Goal: Task Accomplishment & Management: Manage account settings

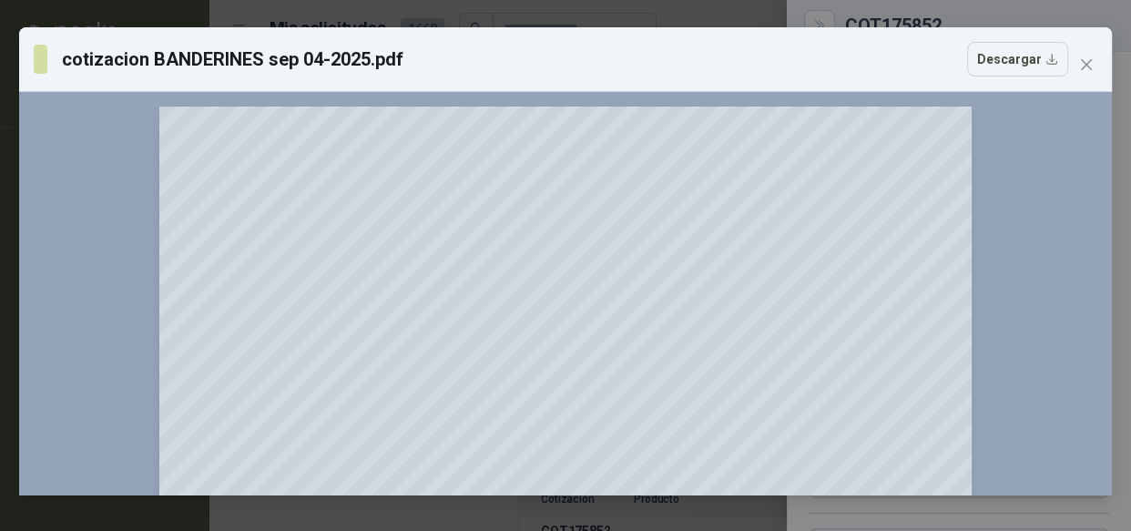
scroll to position [308, 0]
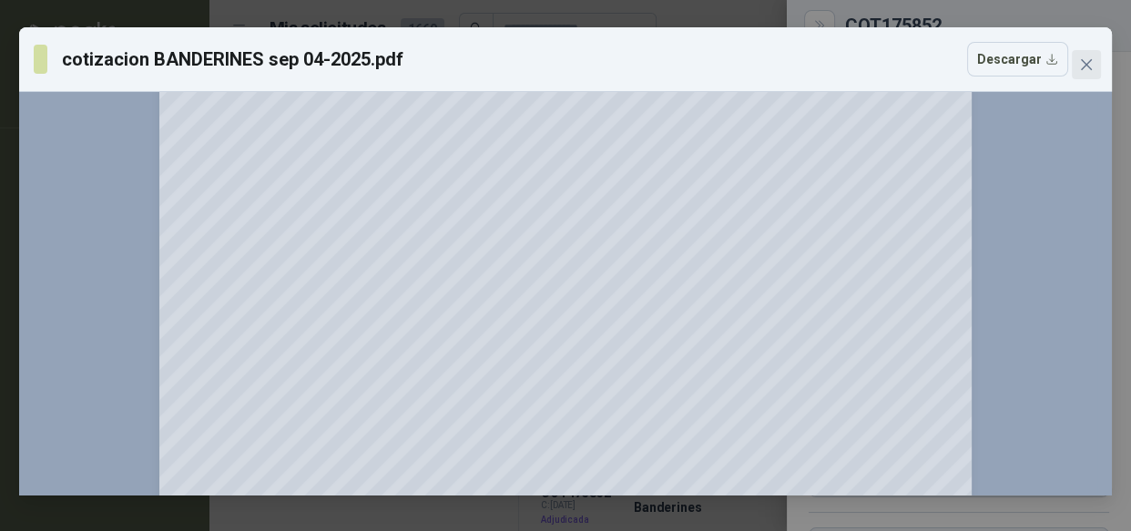
click at [1091, 69] on icon "close" at bounding box center [1086, 64] width 15 height 15
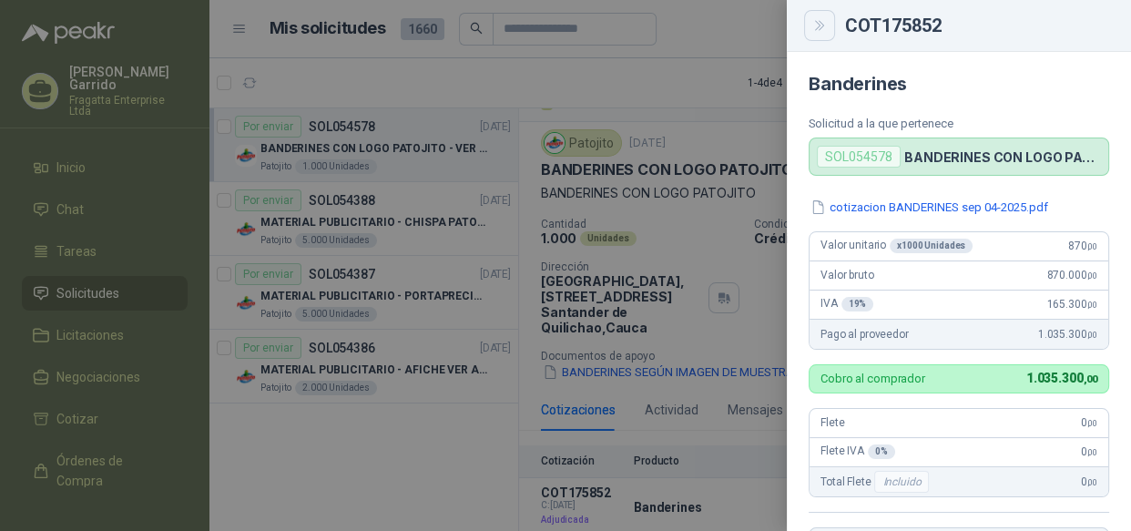
click at [809, 26] on button "Close" at bounding box center [819, 25] width 31 height 31
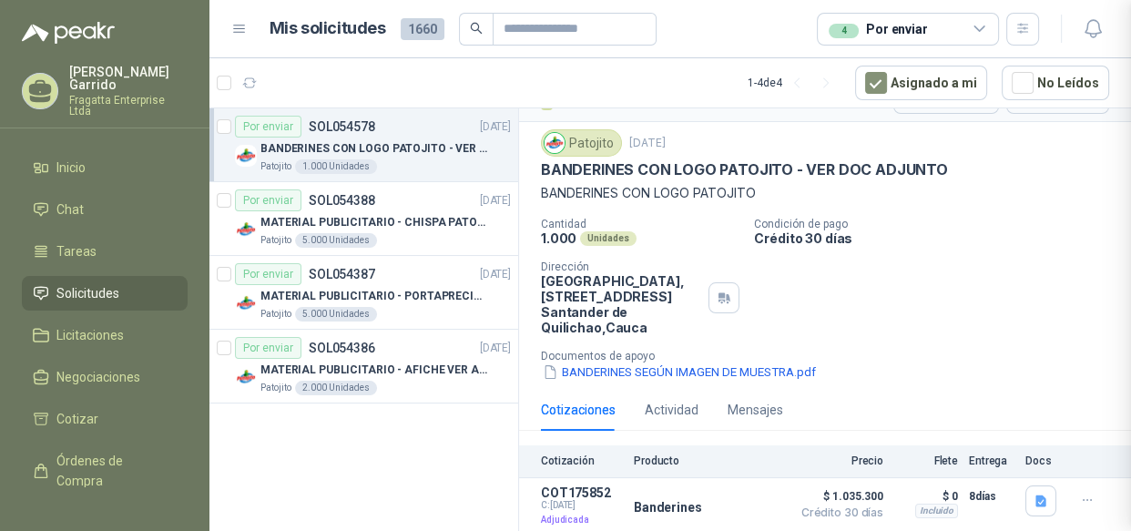
scroll to position [415, 0]
click at [433, 340] on div "Por enviar SOL054386 [DATE]" at bounding box center [373, 348] width 276 height 22
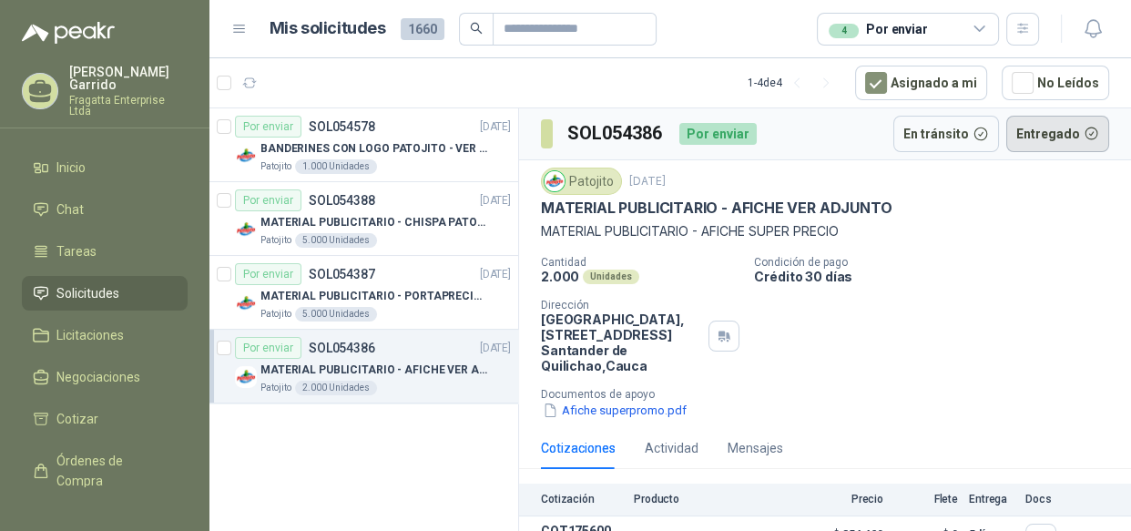
click at [1037, 133] on button "Entregado" at bounding box center [1058, 134] width 104 height 36
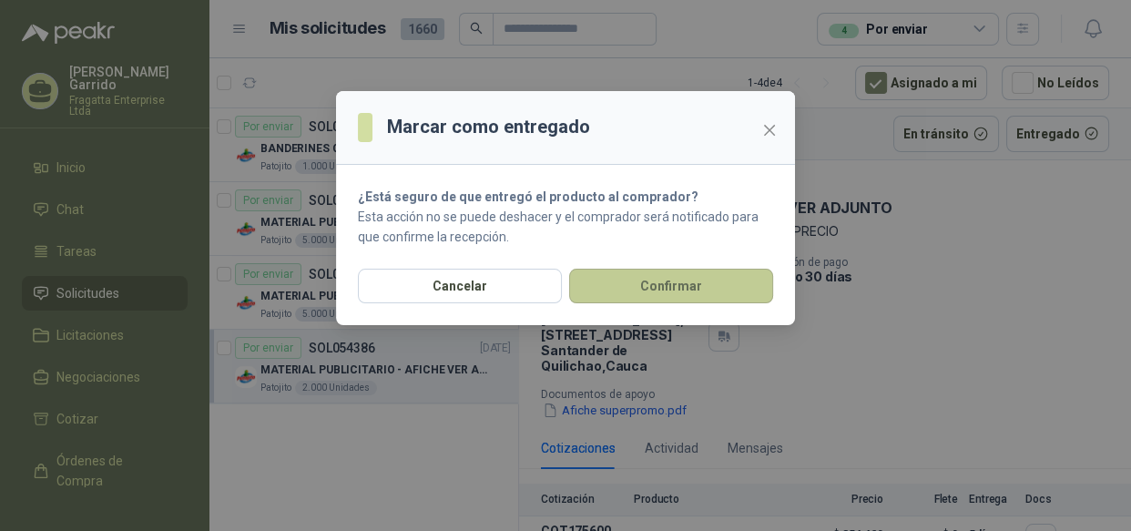
click at [652, 286] on button "Confirmar" at bounding box center [671, 286] width 204 height 35
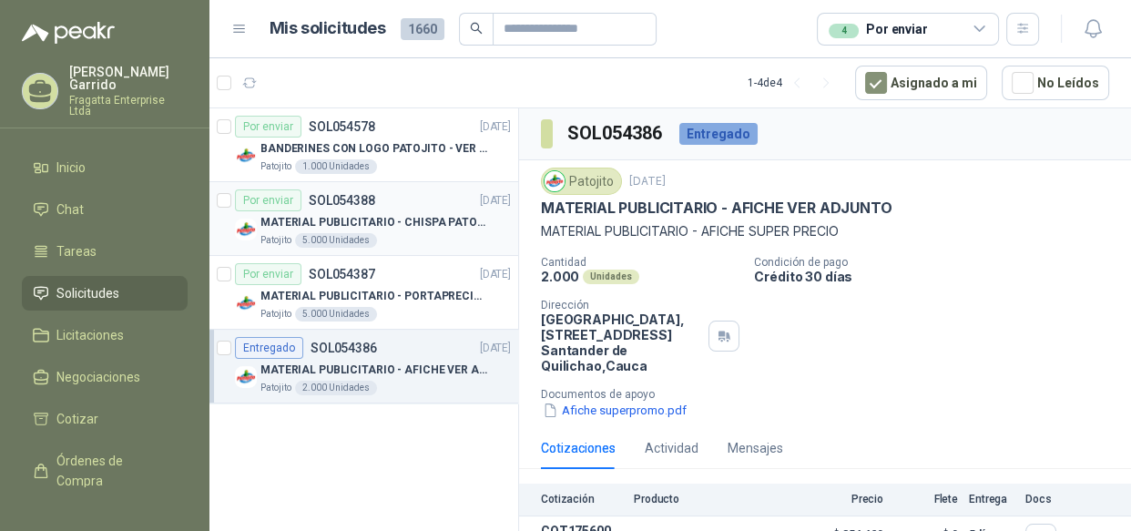
click at [433, 240] on div "Patojito 5.000 Unidades" at bounding box center [385, 240] width 250 height 15
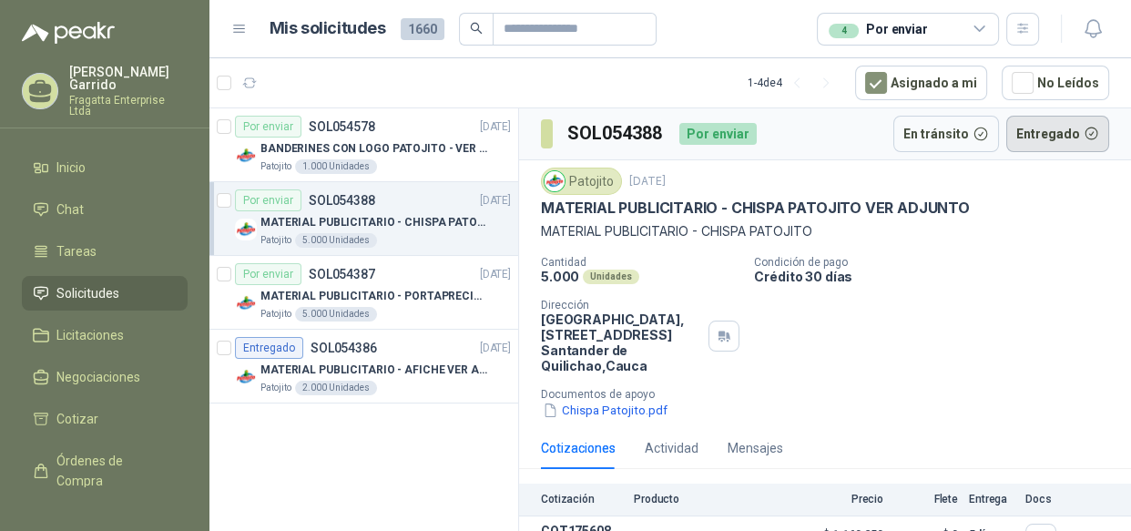
click at [1029, 136] on button "Entregado" at bounding box center [1058, 134] width 104 height 36
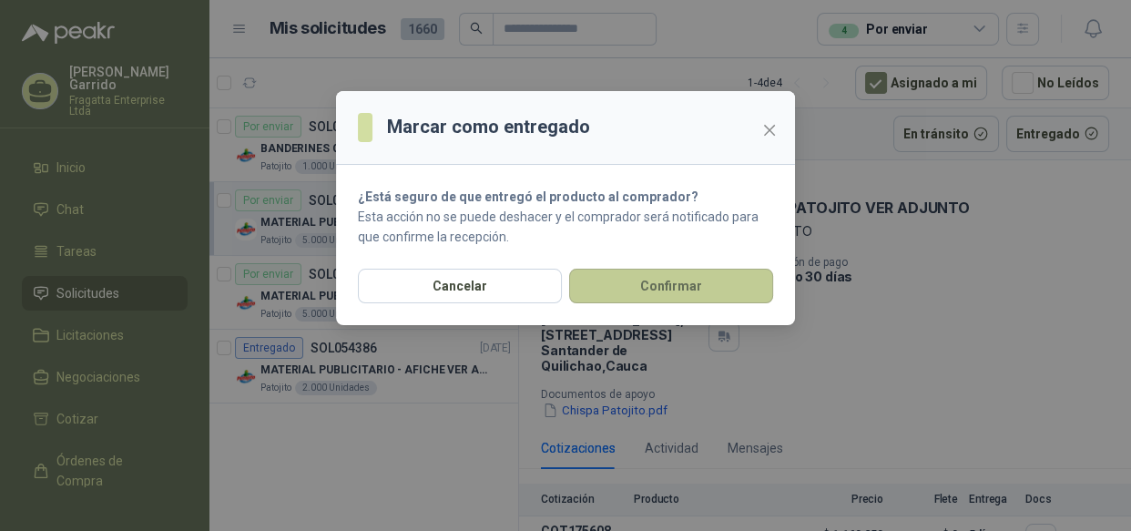
click at [672, 285] on button "Confirmar" at bounding box center [671, 286] width 204 height 35
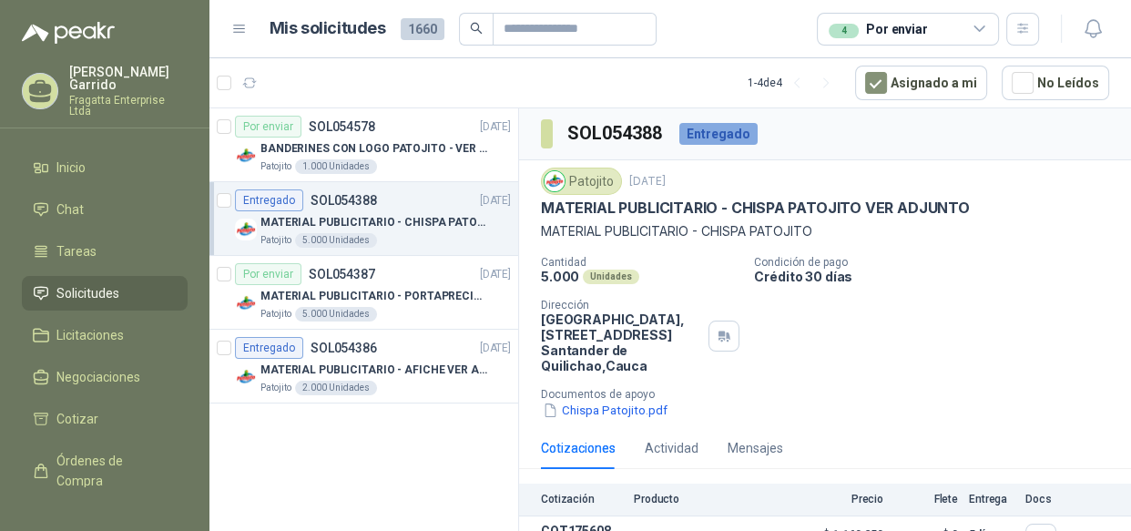
click at [109, 283] on span "Solicitudes" at bounding box center [87, 293] width 63 height 20
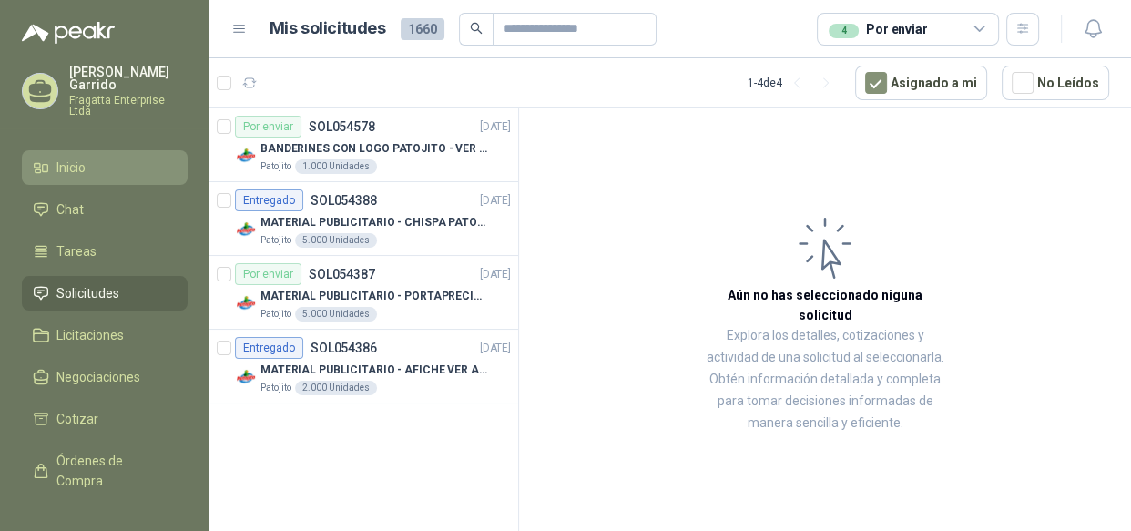
click at [83, 157] on span "Inicio" at bounding box center [70, 167] width 29 height 20
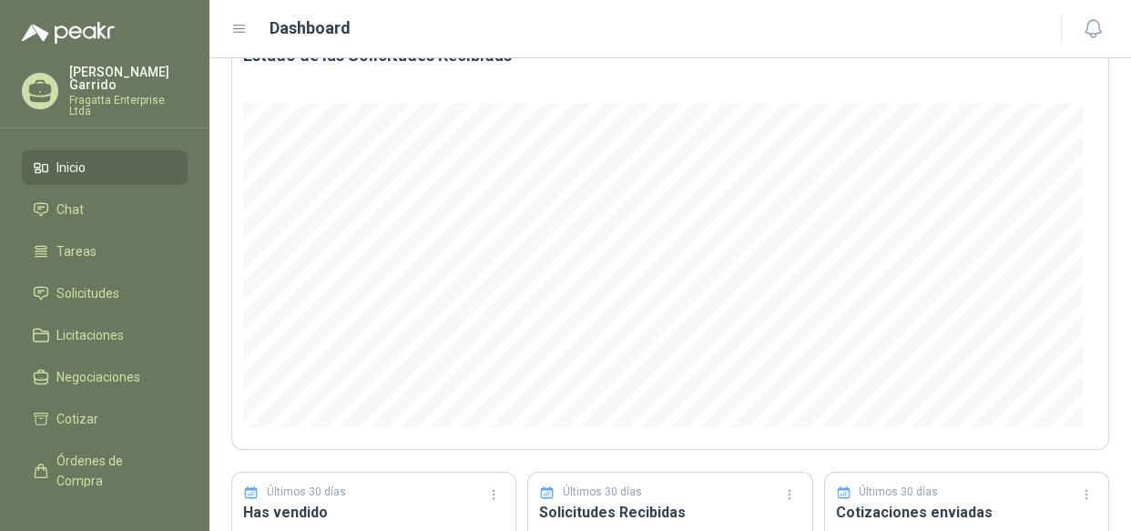
scroll to position [26, 0]
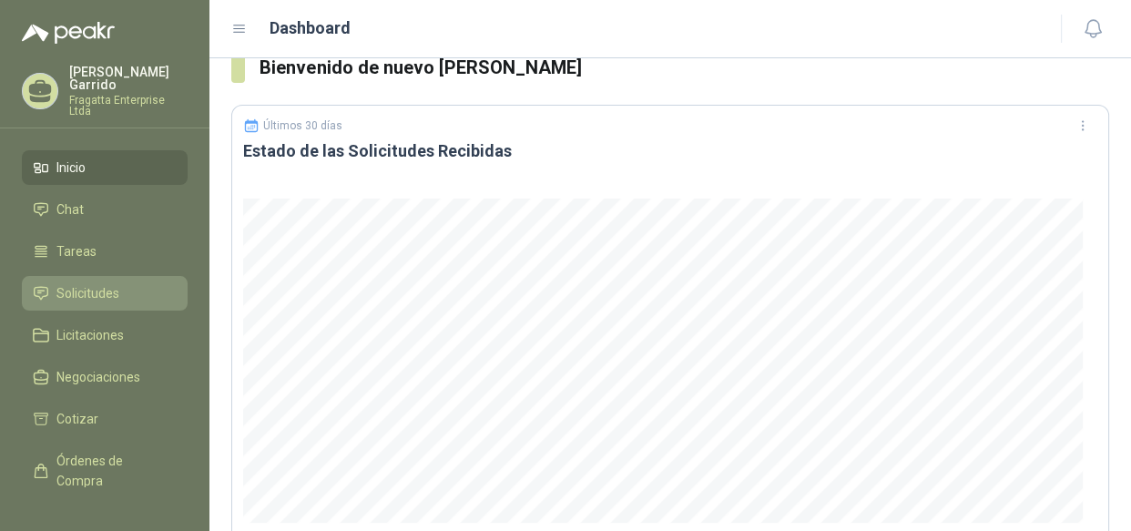
click at [94, 283] on span "Solicitudes" at bounding box center [87, 293] width 63 height 20
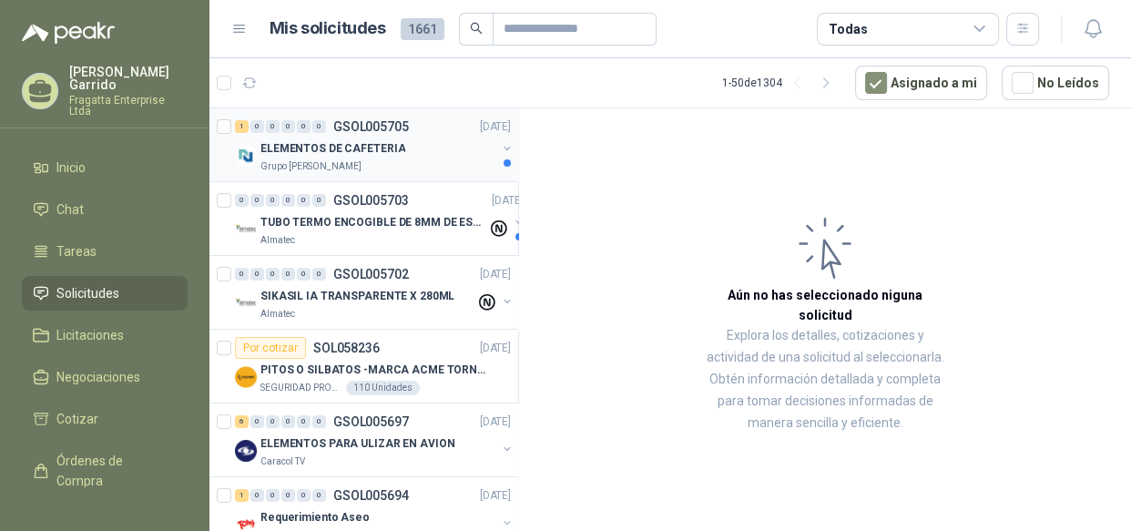
click at [445, 148] on div "ELEMENTOS DE CAFETERIA" at bounding box center [378, 148] width 236 height 22
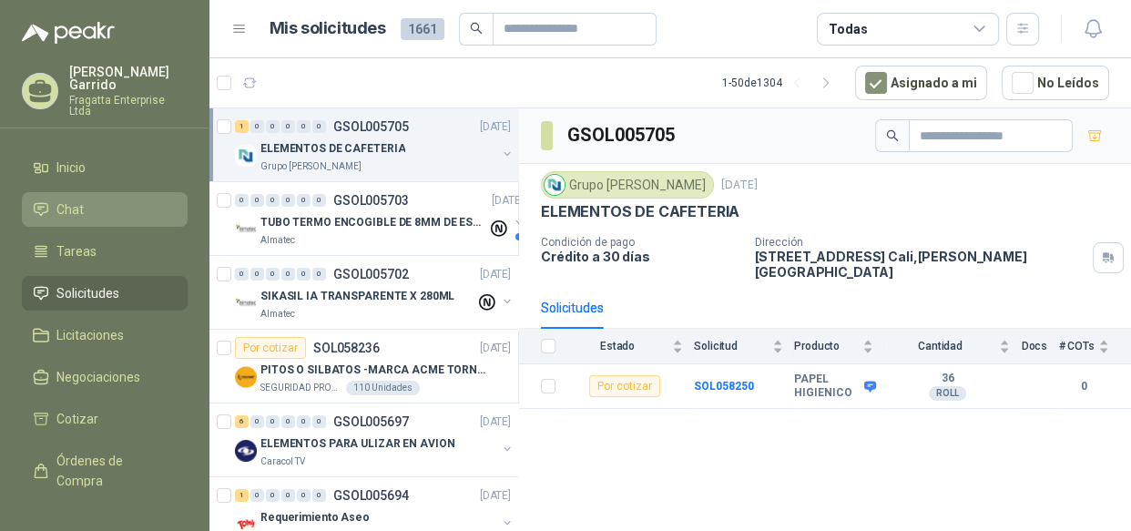
click at [96, 199] on li "Chat" at bounding box center [105, 209] width 144 height 20
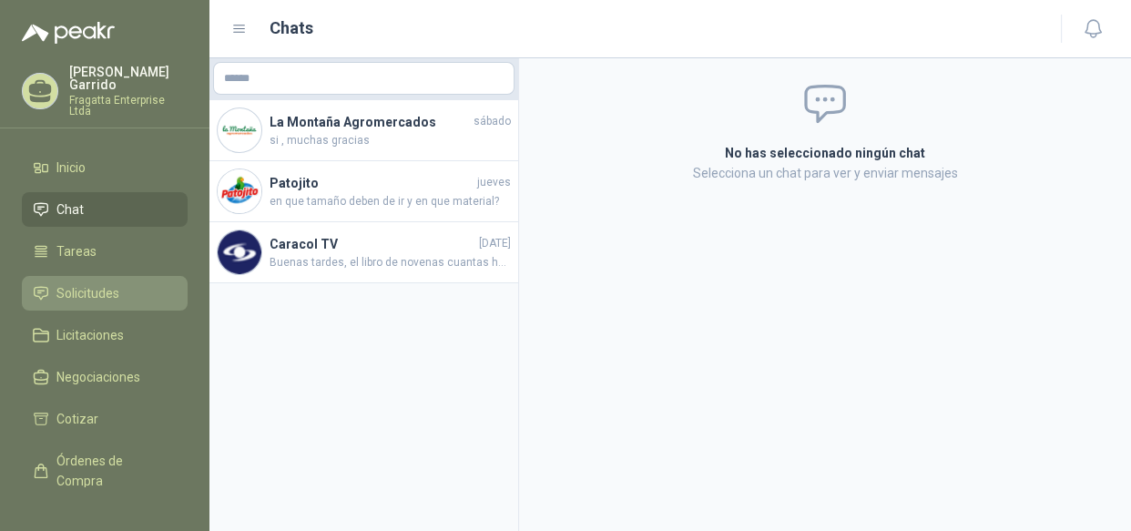
click at [135, 283] on li "Solicitudes" at bounding box center [105, 293] width 144 height 20
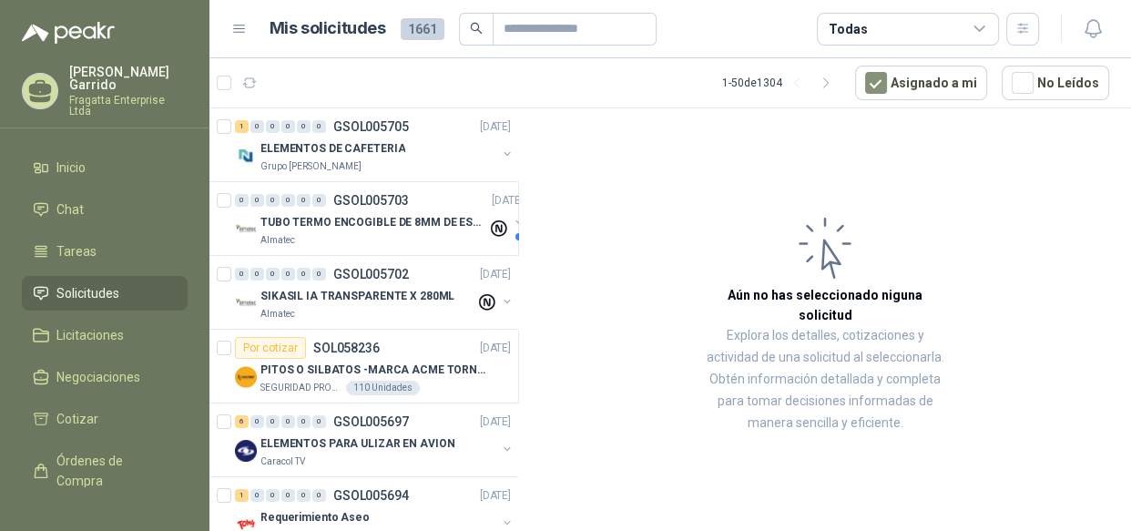
click at [918, 28] on div "Todas" at bounding box center [907, 29] width 182 height 33
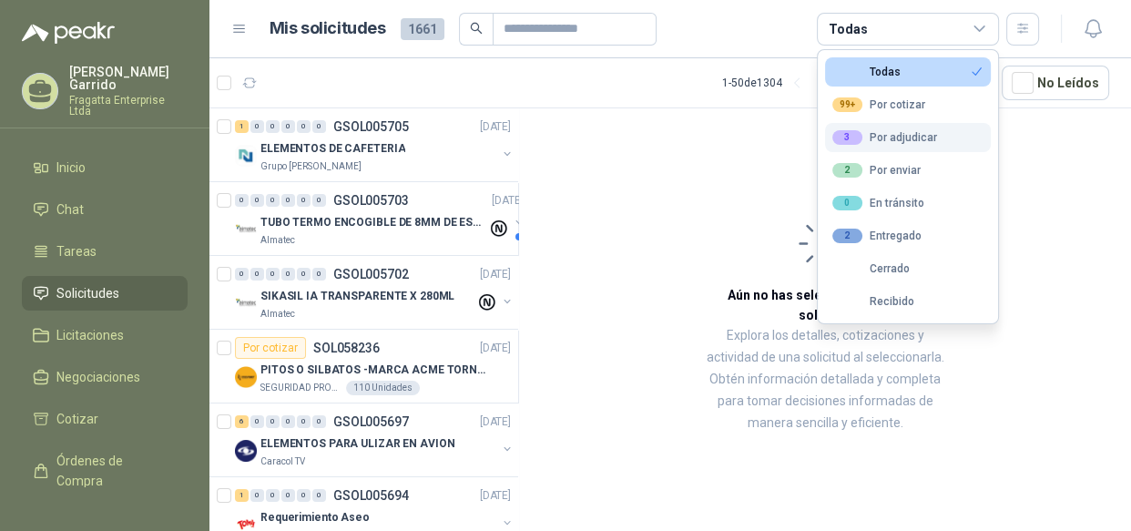
click at [889, 132] on div "3 Por adjudicar" at bounding box center [884, 137] width 105 height 15
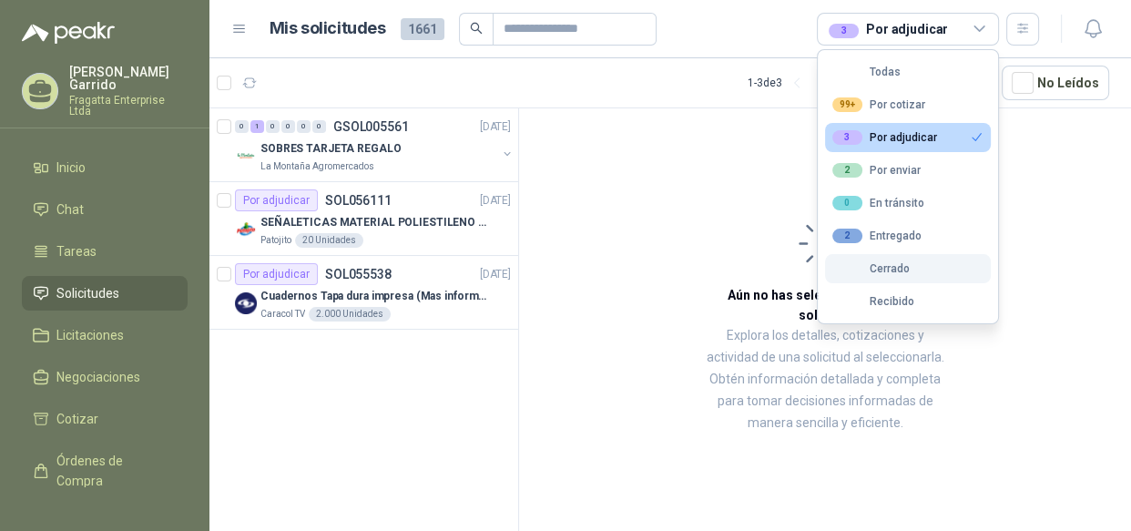
click at [891, 270] on div "Cerrado" at bounding box center [870, 268] width 77 height 13
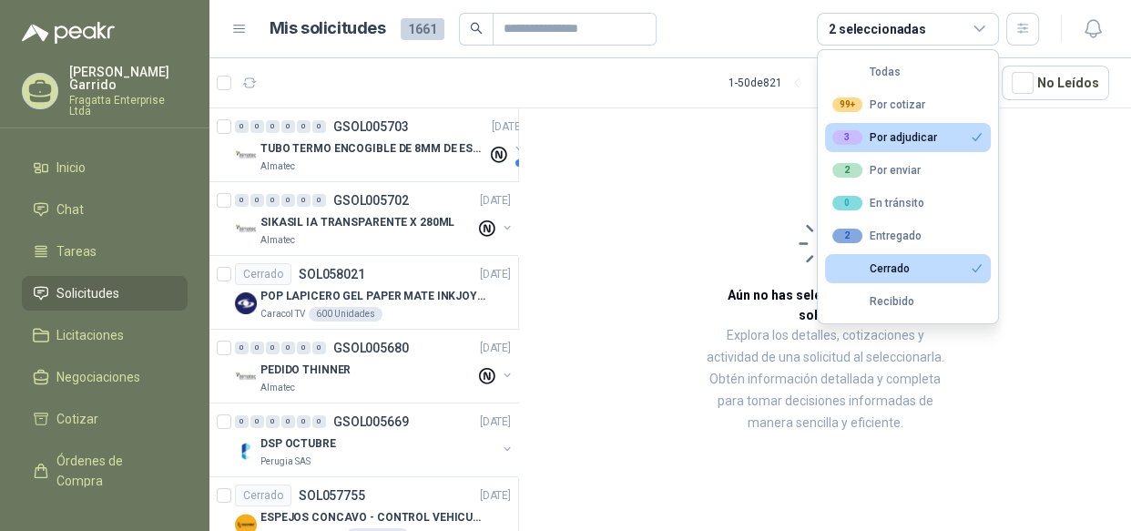
click at [949, 127] on button "3 Por adjudicar" at bounding box center [908, 137] width 166 height 29
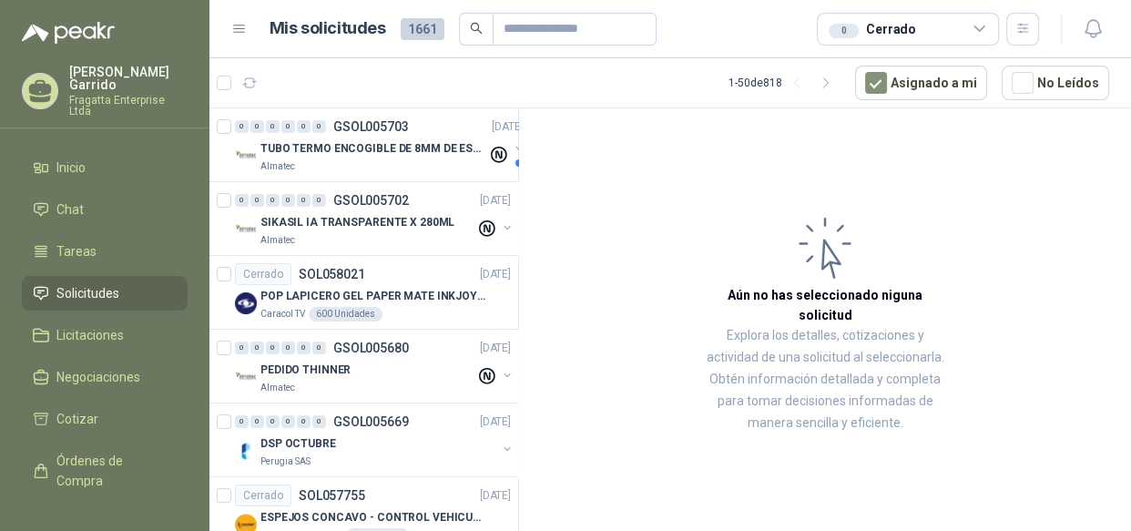
click at [95, 283] on span "Solicitudes" at bounding box center [87, 293] width 63 height 20
click at [65, 157] on span "Inicio" at bounding box center [70, 167] width 29 height 20
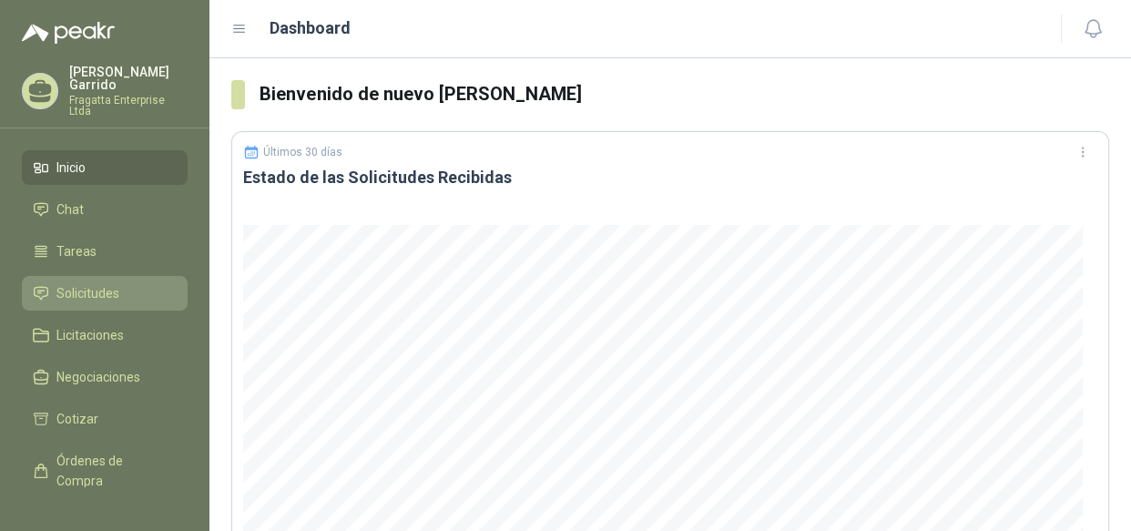
click at [88, 283] on span "Solicitudes" at bounding box center [87, 293] width 63 height 20
